Goal: Task Accomplishment & Management: Use online tool/utility

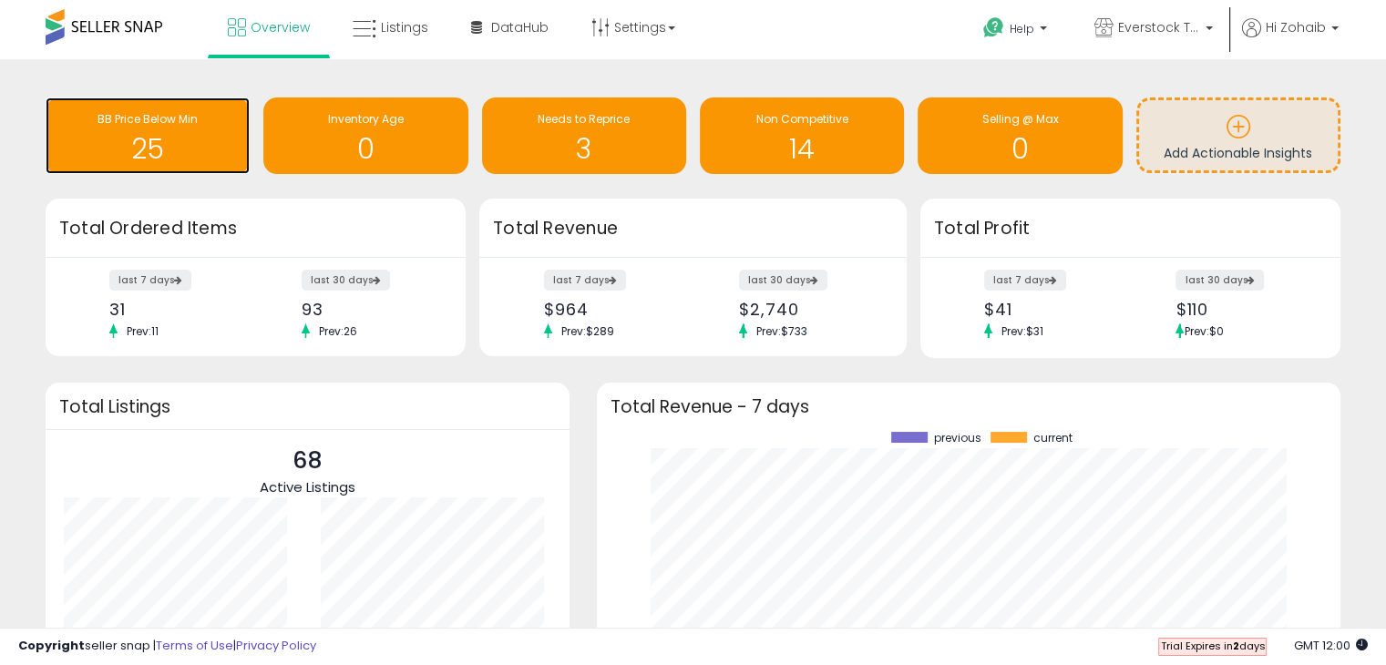
click at [146, 140] on h1 "25" at bounding box center [148, 149] width 186 height 30
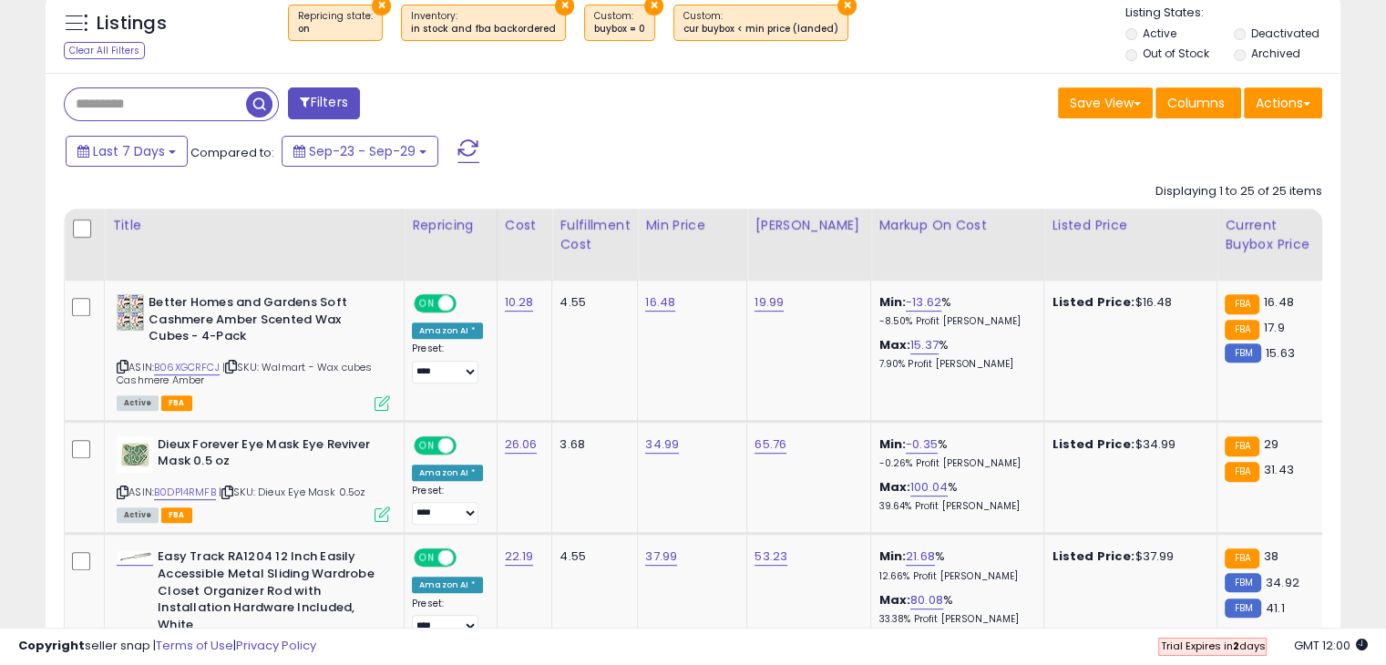
scroll to position [729, 0]
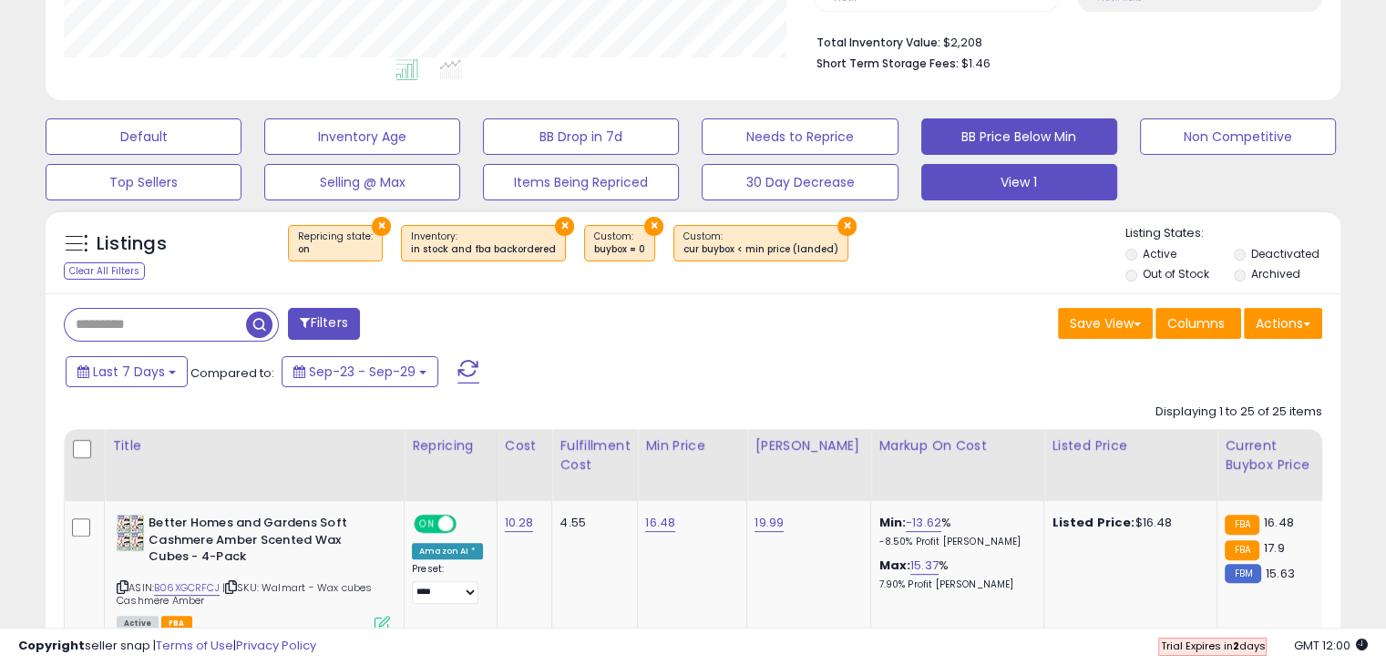
click at [994, 189] on button "View 1" at bounding box center [1019, 182] width 196 height 36
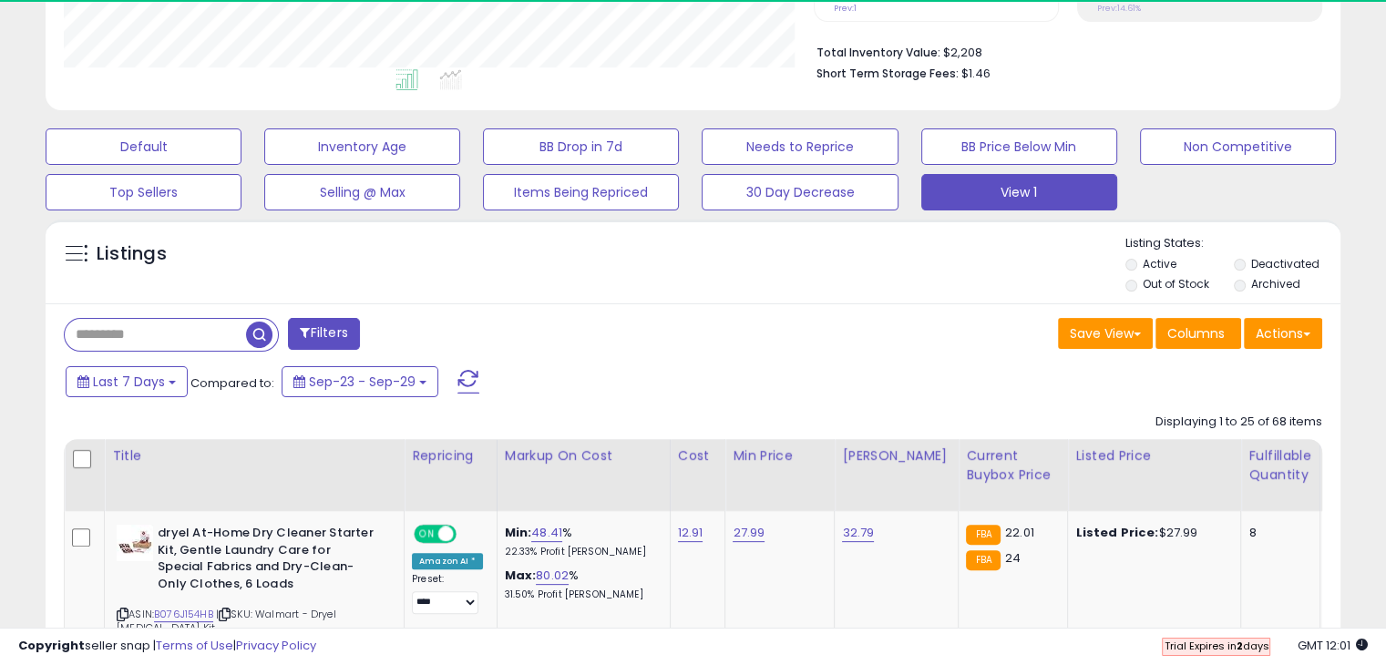
scroll to position [910835, 910459]
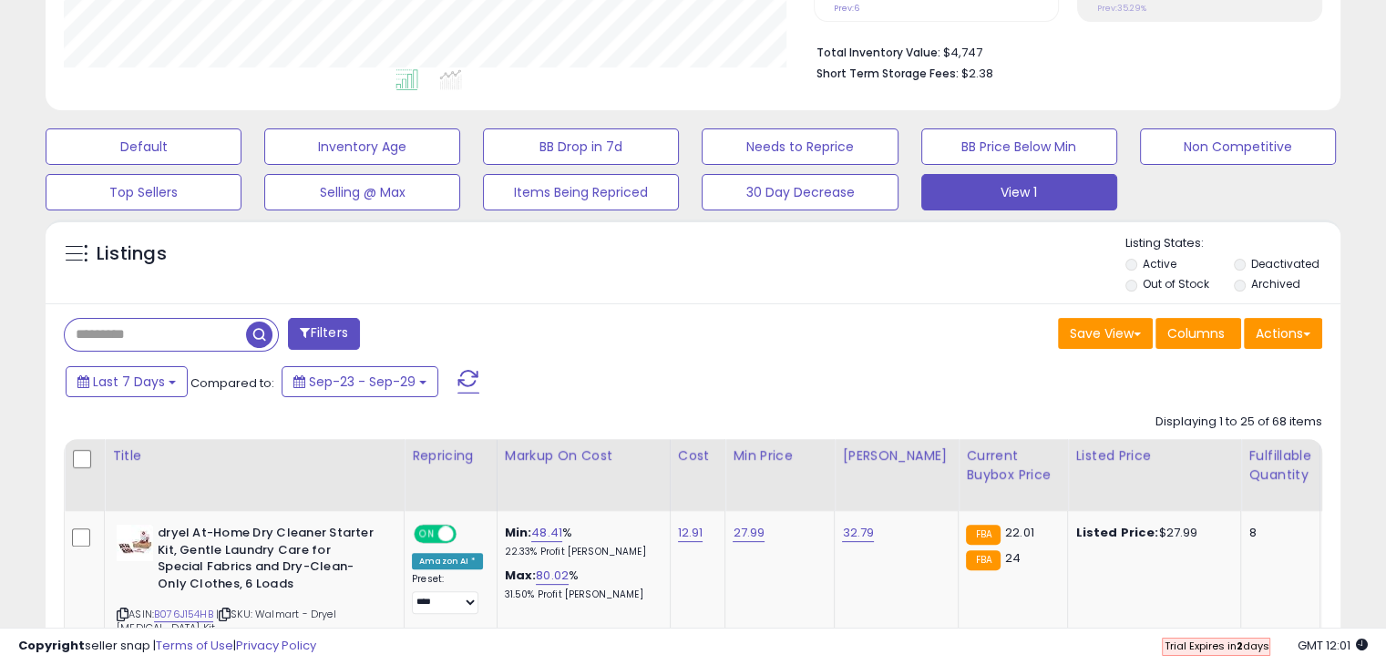
click at [229, 333] on input "text" at bounding box center [155, 335] width 181 height 32
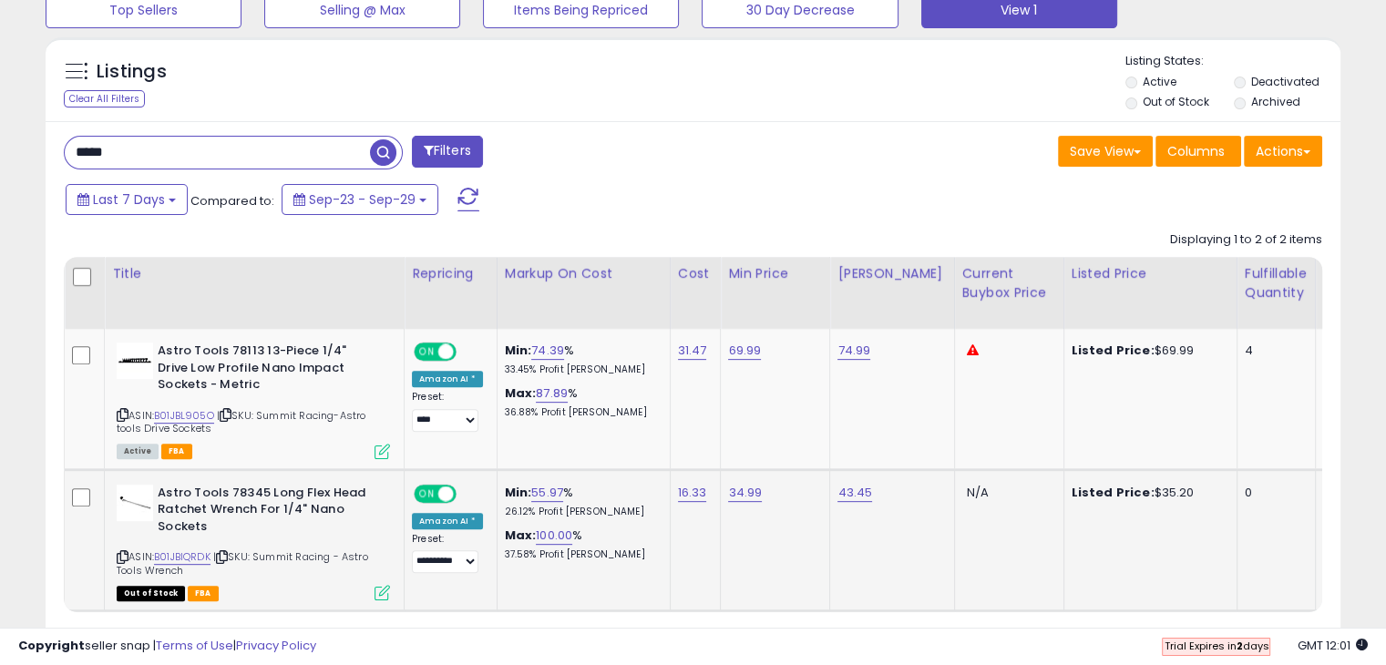
scroll to position [373, 749]
click at [348, 159] on input "*****" at bounding box center [217, 153] width 305 height 32
type input "*"
click at [654, 139] on div "Filters" at bounding box center [371, 154] width 643 height 36
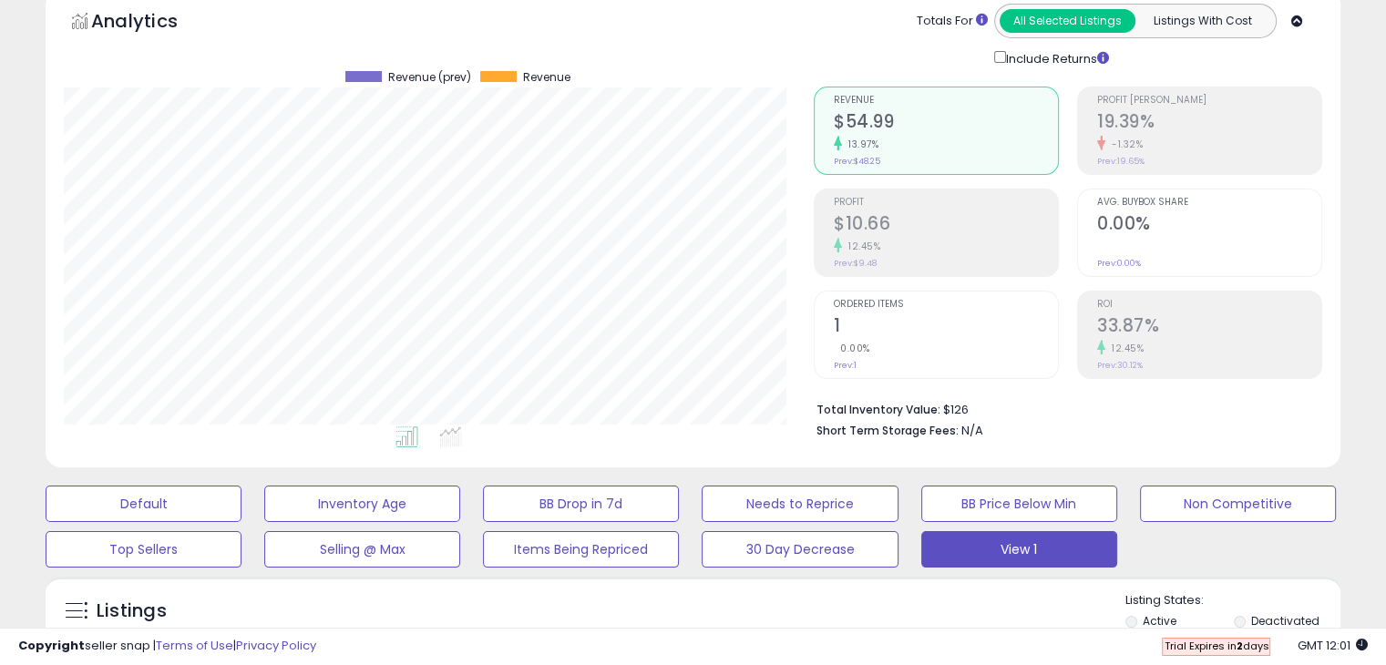
scroll to position [0, 0]
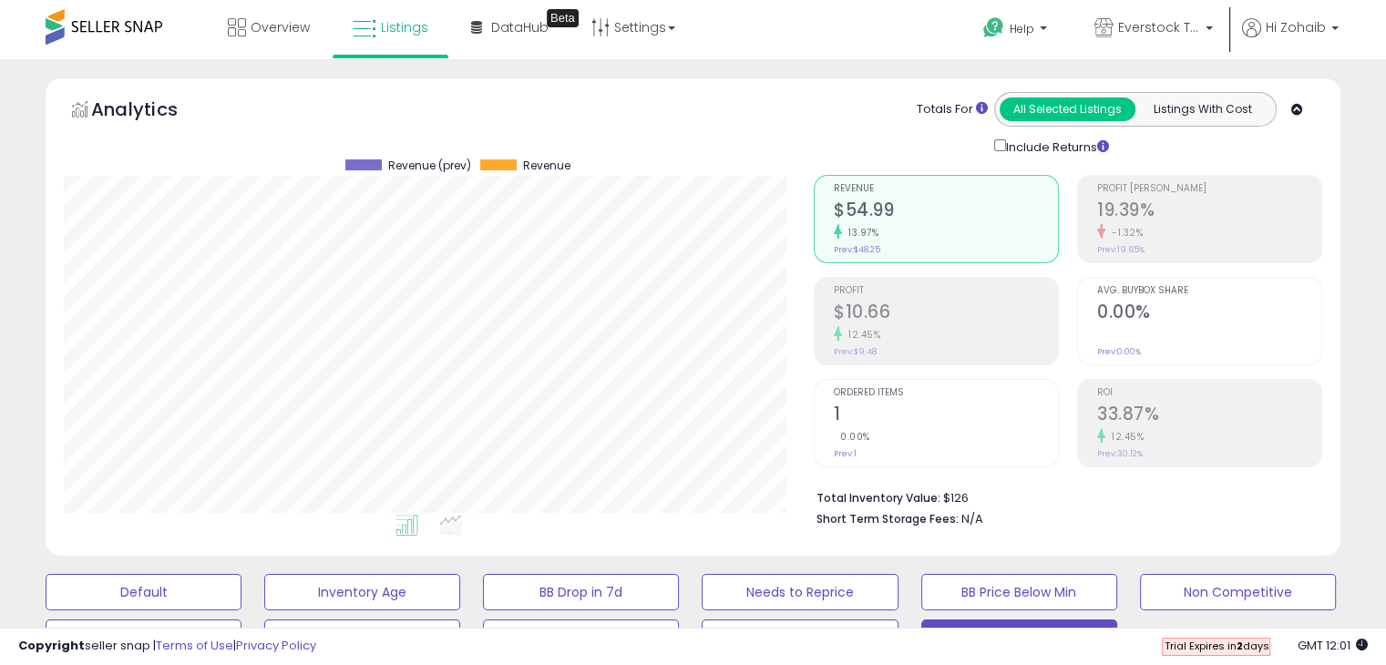
click at [139, 32] on span at bounding box center [104, 27] width 117 height 36
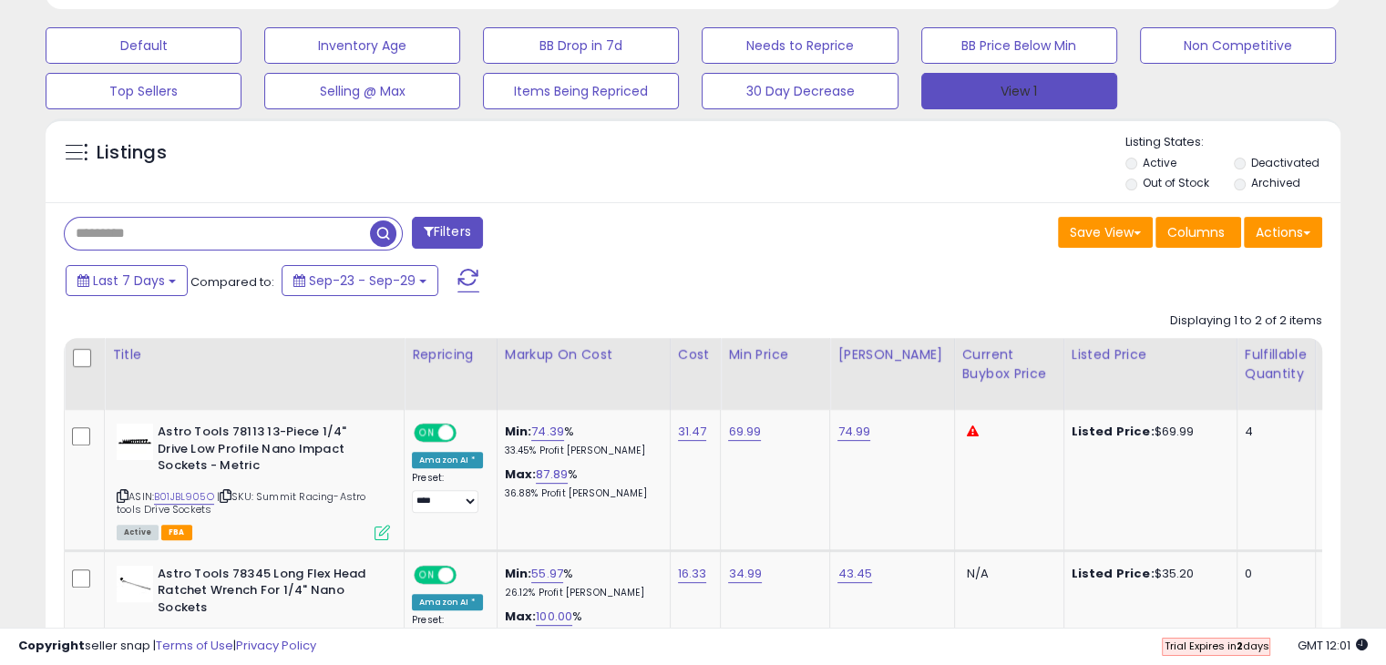
click at [948, 85] on button "View 1" at bounding box center [1019, 91] width 196 height 36
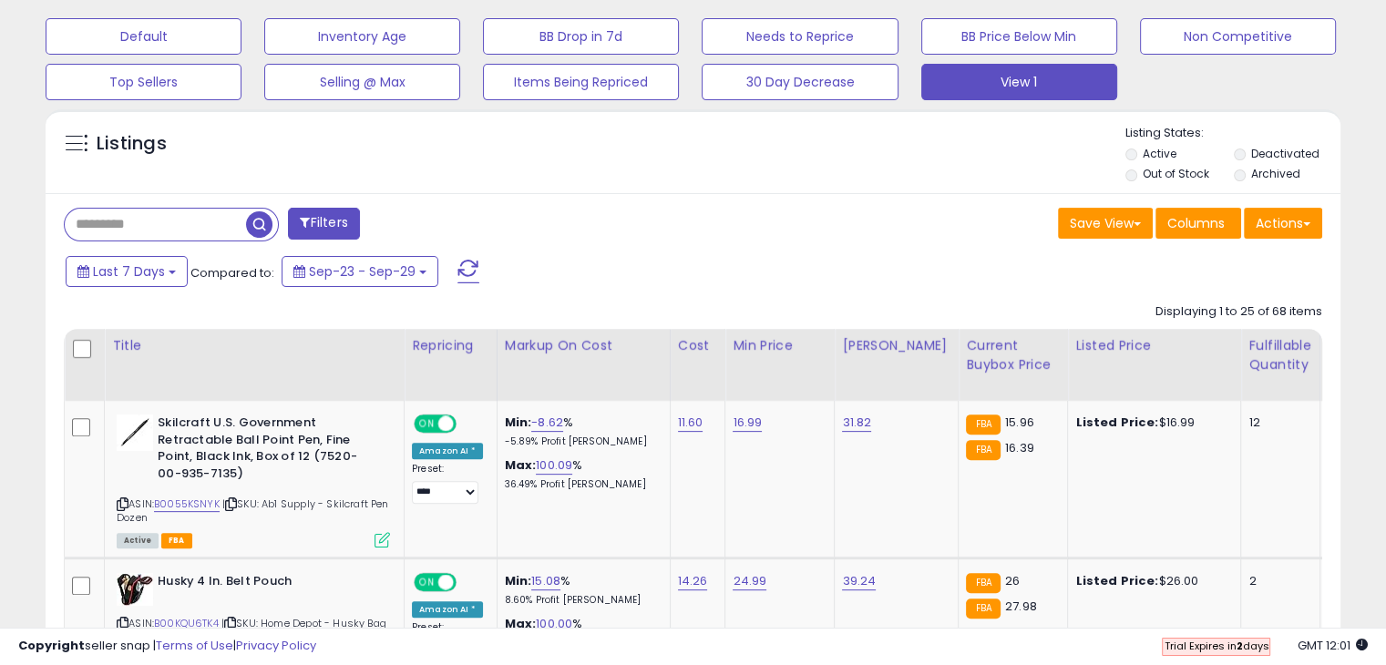
scroll to position [628, 0]
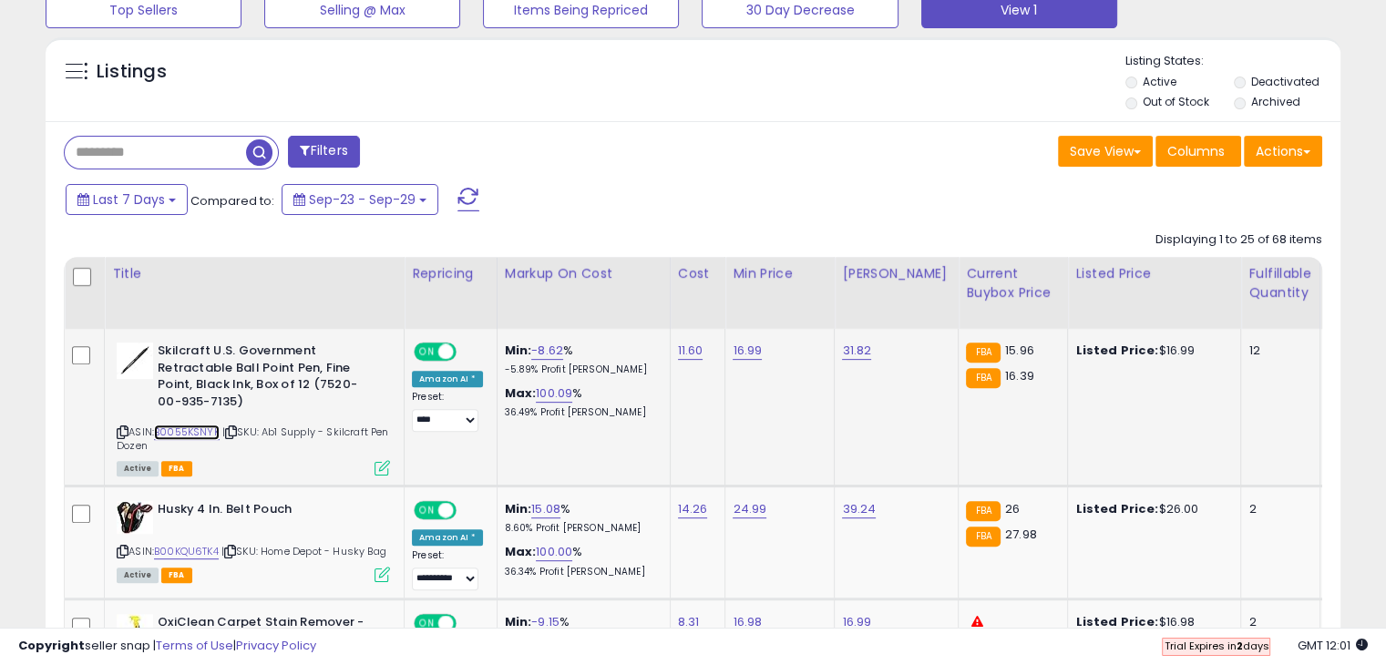
click at [205, 435] on link "B0055KSNYK" at bounding box center [187, 432] width 66 height 15
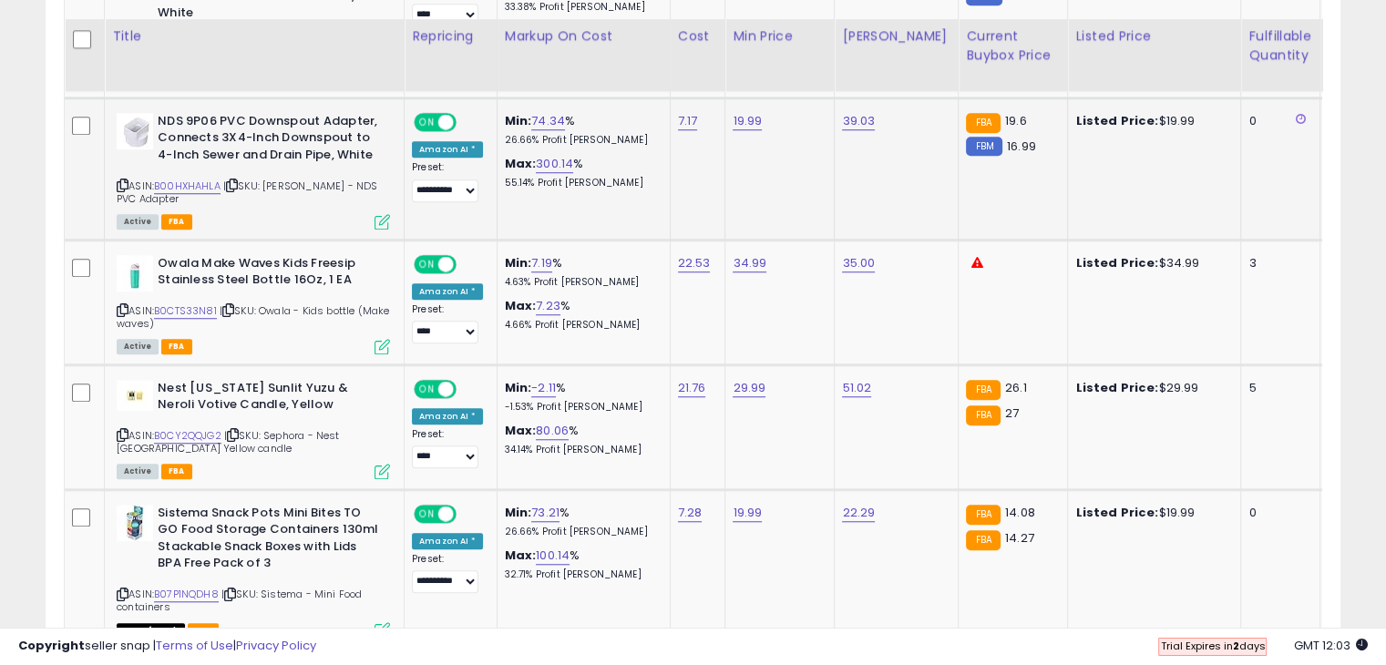
scroll to position [1448, 0]
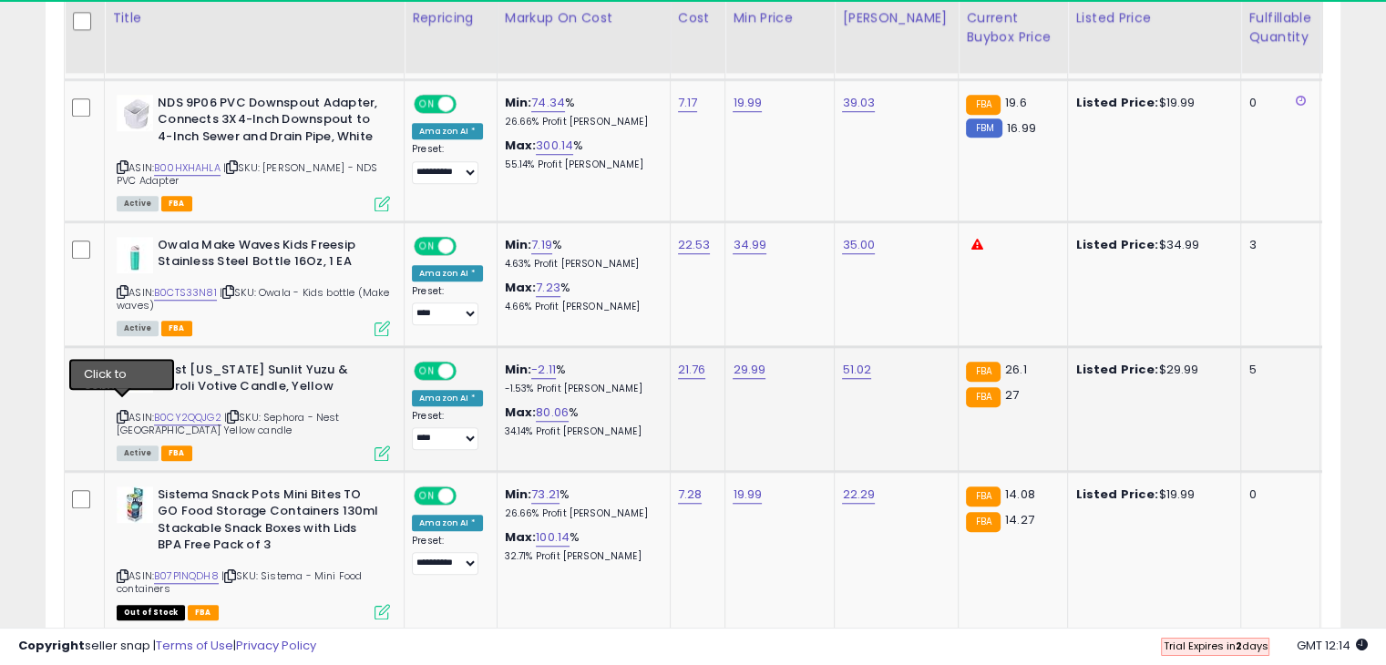
drag, startPoint x: 124, startPoint y: 405, endPoint x: 135, endPoint y: 401, distance: 11.8
click at [124, 412] on icon at bounding box center [123, 417] width 12 height 10
